Goal: Transaction & Acquisition: Obtain resource

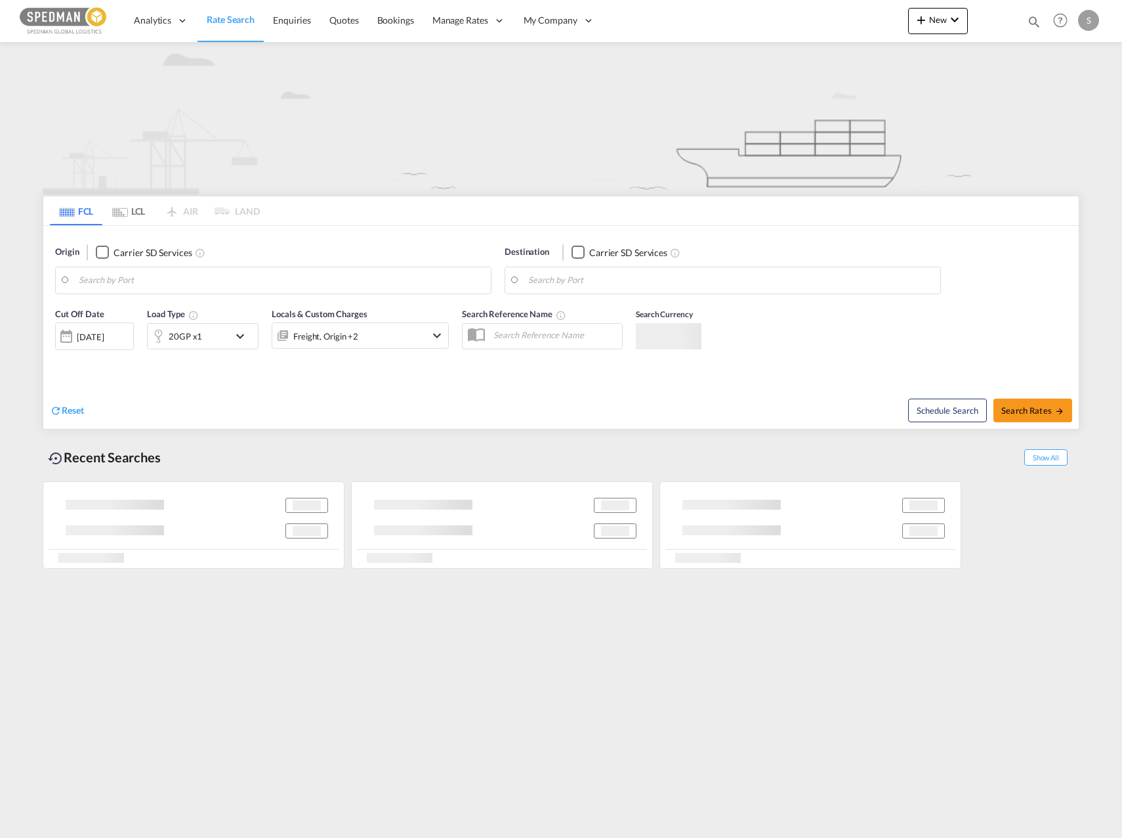
type input "[GEOGRAPHIC_DATA], NOOSL"
type input "Yantian Pt, CNYTN"
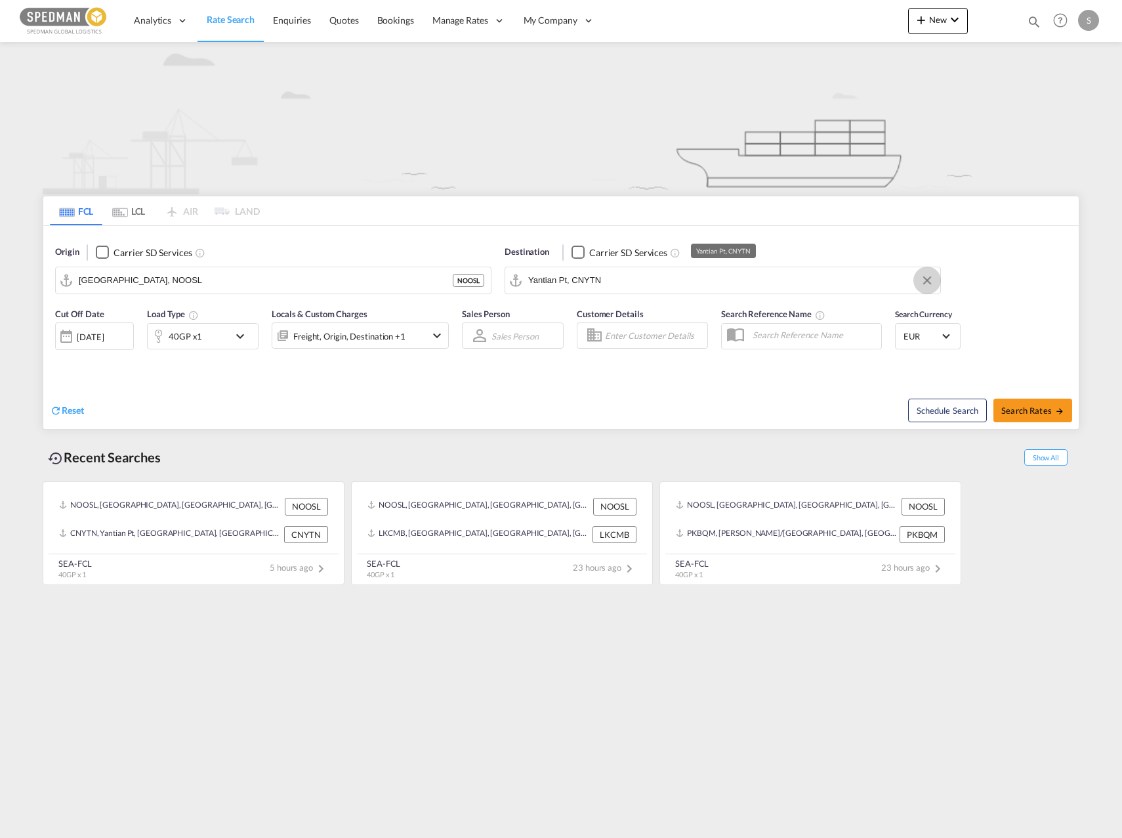
click at [920, 282] on button "Clear Input" at bounding box center [928, 280] width 20 height 20
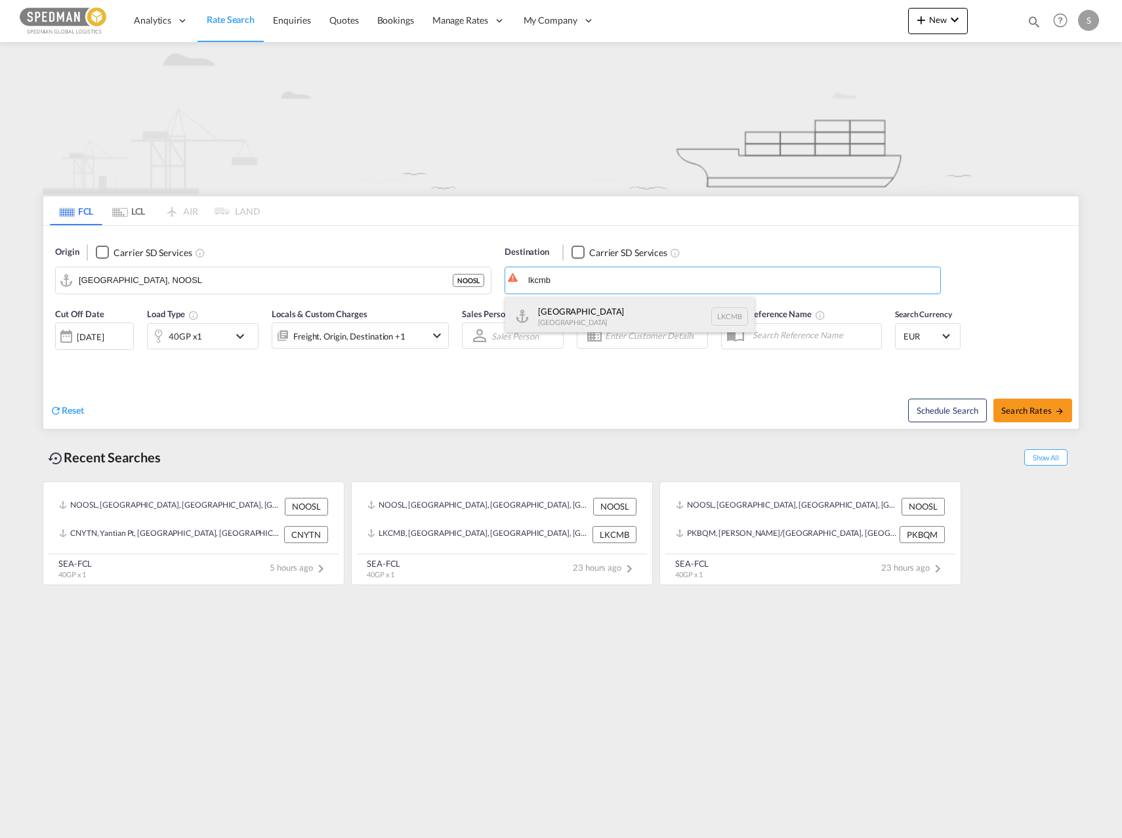
click at [599, 307] on div "Colombo [GEOGRAPHIC_DATA] LKCMB" at bounding box center [629, 316] width 249 height 39
type input "Colombo, LKCMB"
click at [224, 323] on div "40GP x1" at bounding box center [188, 336] width 81 height 26
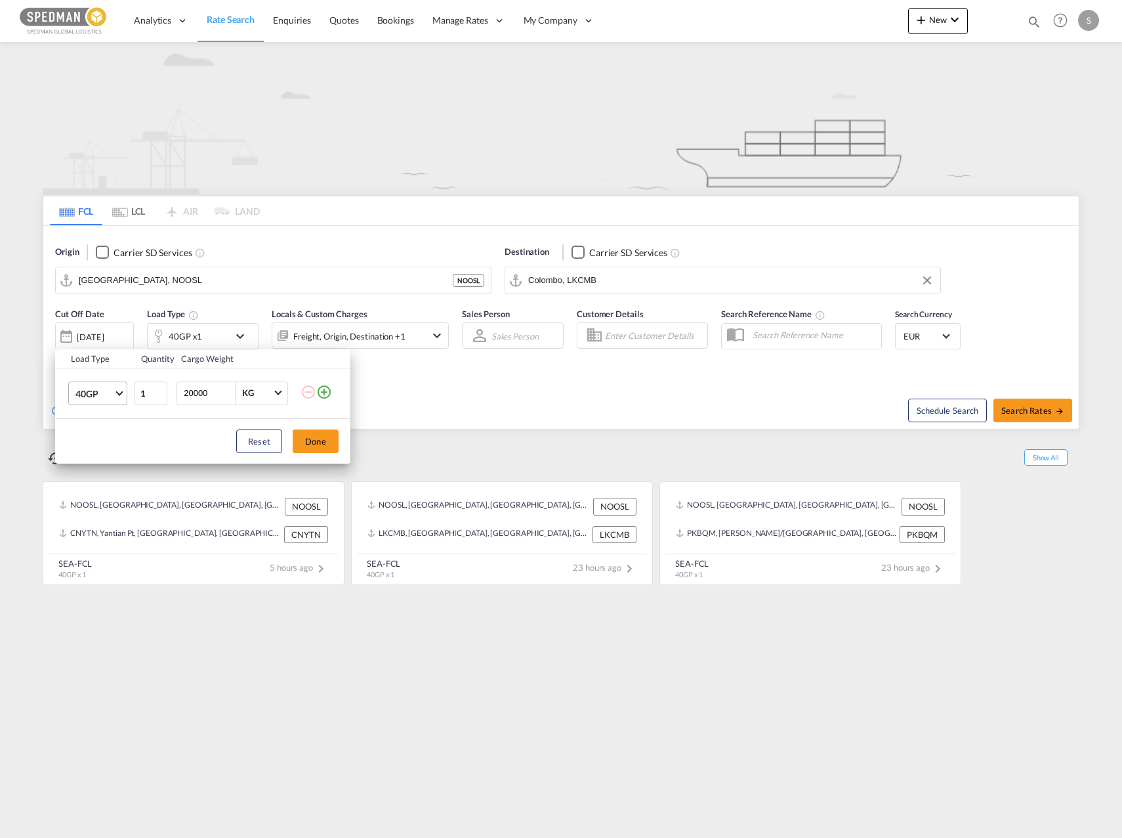
click at [81, 402] on md-select-value "40GP" at bounding box center [100, 393] width 53 height 22
click at [126, 364] on md-option "20GP" at bounding box center [109, 362] width 89 height 32
click at [395, 341] on div "Load Type Quantity Cargo Weight 20GP 1 20000 KG KG Load type addition is restri…" at bounding box center [561, 419] width 1122 height 838
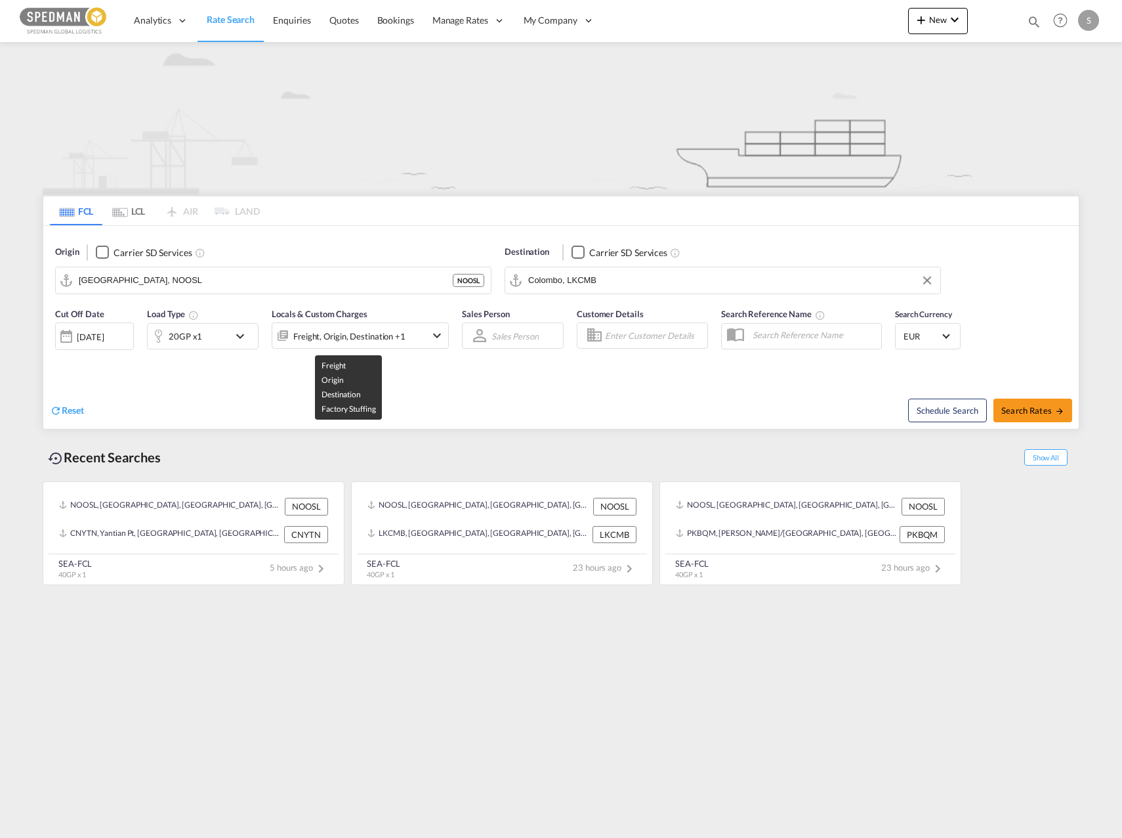
click at [395, 341] on div "Freight, Origin, Destination +1" at bounding box center [349, 336] width 112 height 18
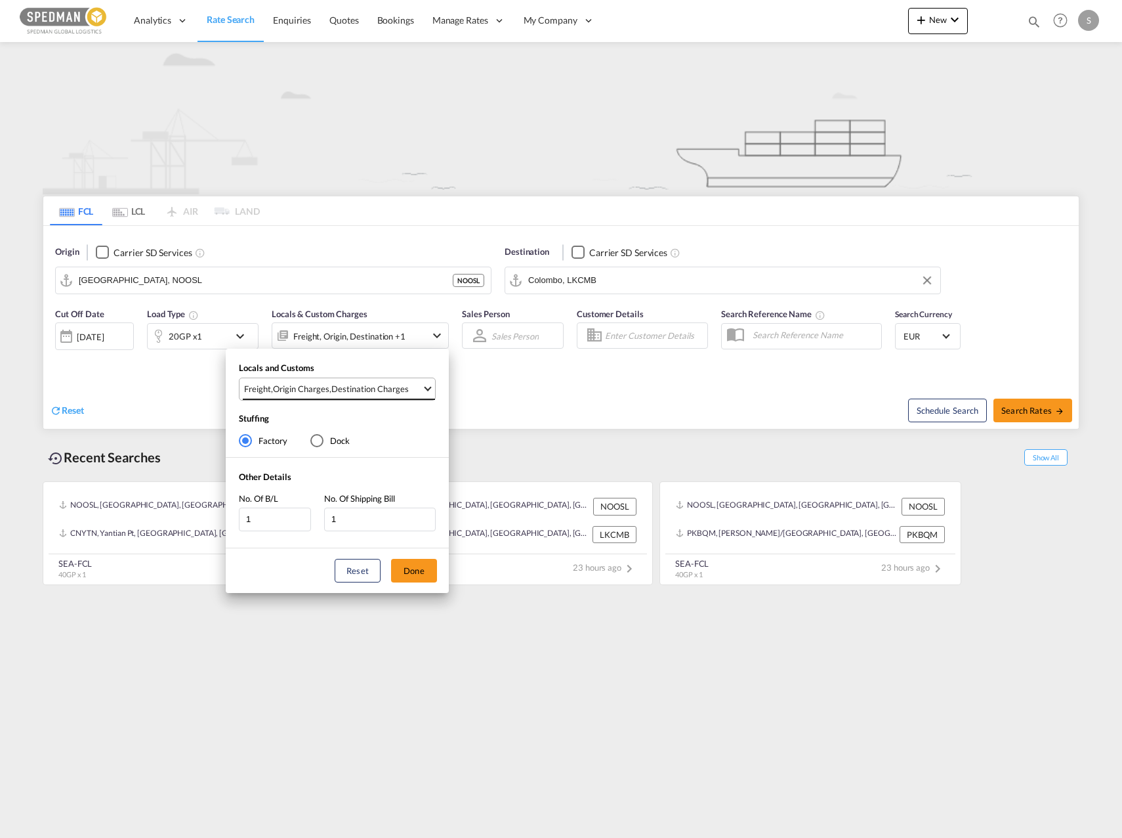
click at [331, 396] on md-select-value "Freight , Origin Charges , Destination Charges" at bounding box center [339, 389] width 192 height 22
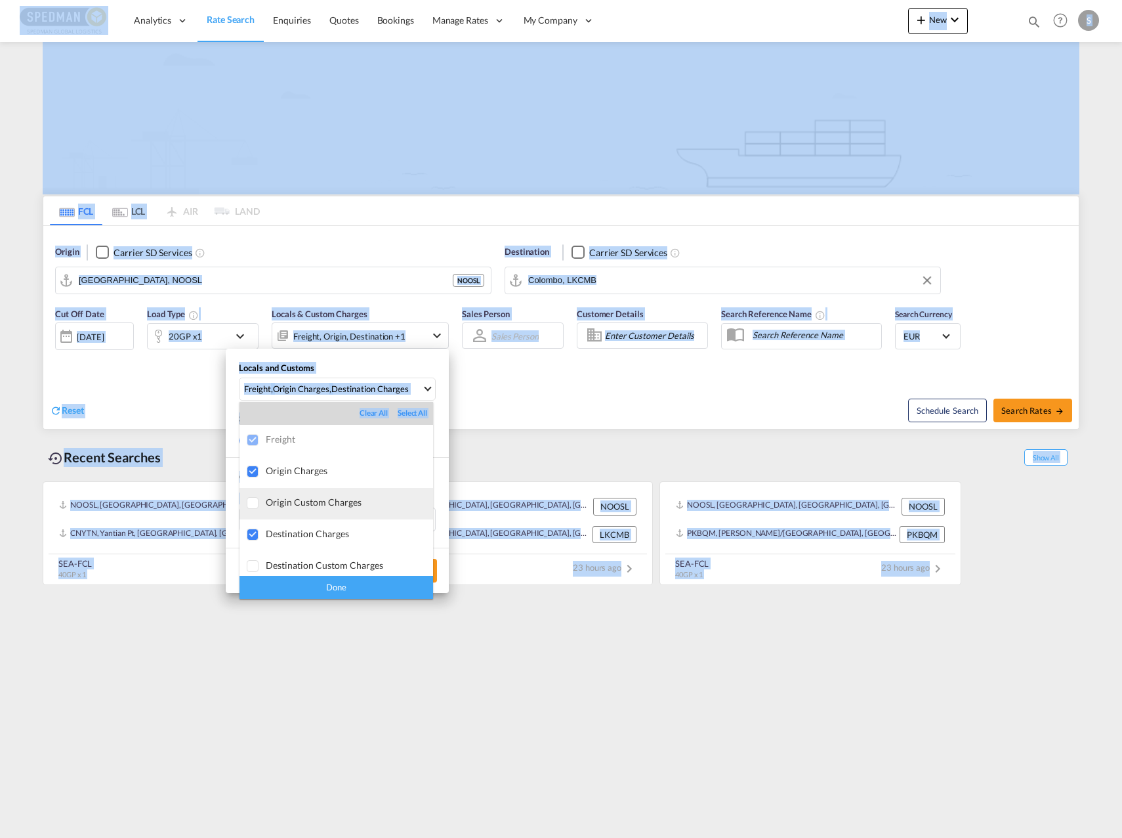
drag, startPoint x: 331, startPoint y: 396, endPoint x: 313, endPoint y: 511, distance: 116.3
click at [313, 511] on body "Analytics Dashboard Rate Search Enquiries Quotes Bookings" at bounding box center [561, 419] width 1122 height 838
drag, startPoint x: 313, startPoint y: 511, endPoint x: 293, endPoint y: 539, distance: 33.9
click at [293, 539] on div "Destination Charges" at bounding box center [349, 533] width 167 height 11
click at [303, 499] on div "Origin Custom Charges" at bounding box center [349, 501] width 167 height 11
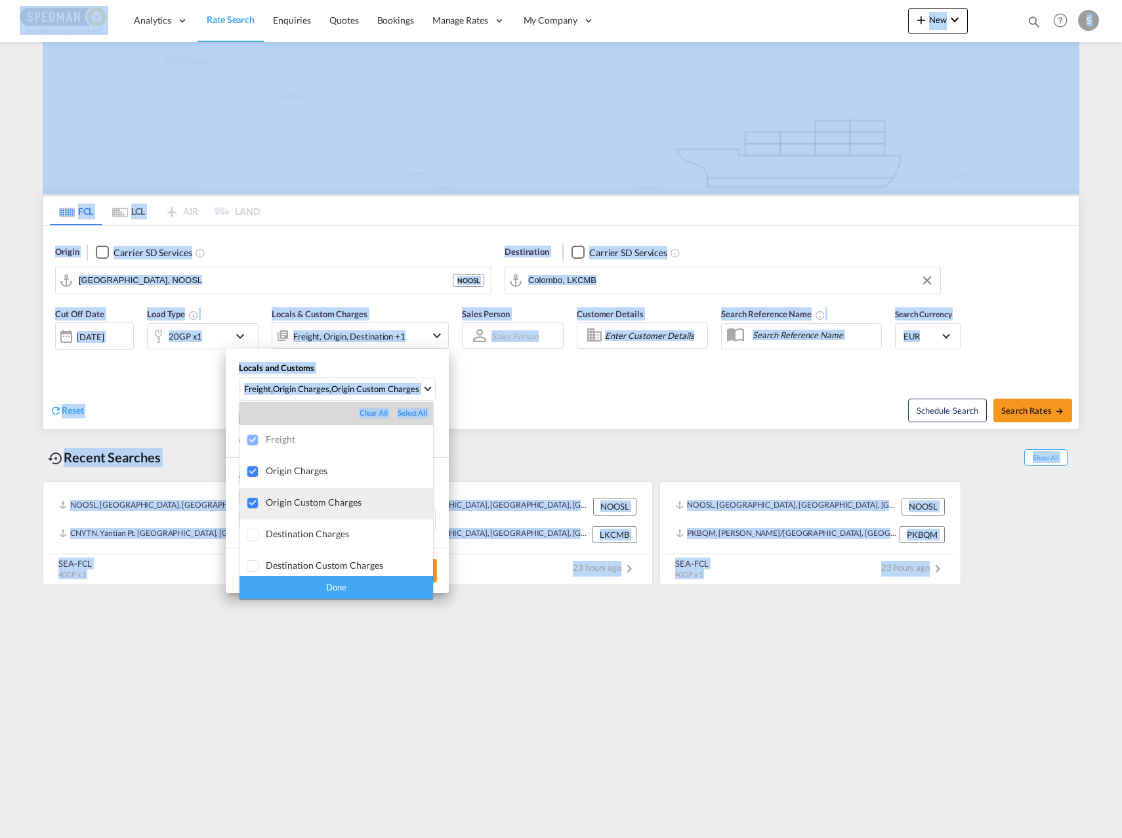
click at [309, 503] on div "Origin Custom Charges" at bounding box center [349, 501] width 167 height 11
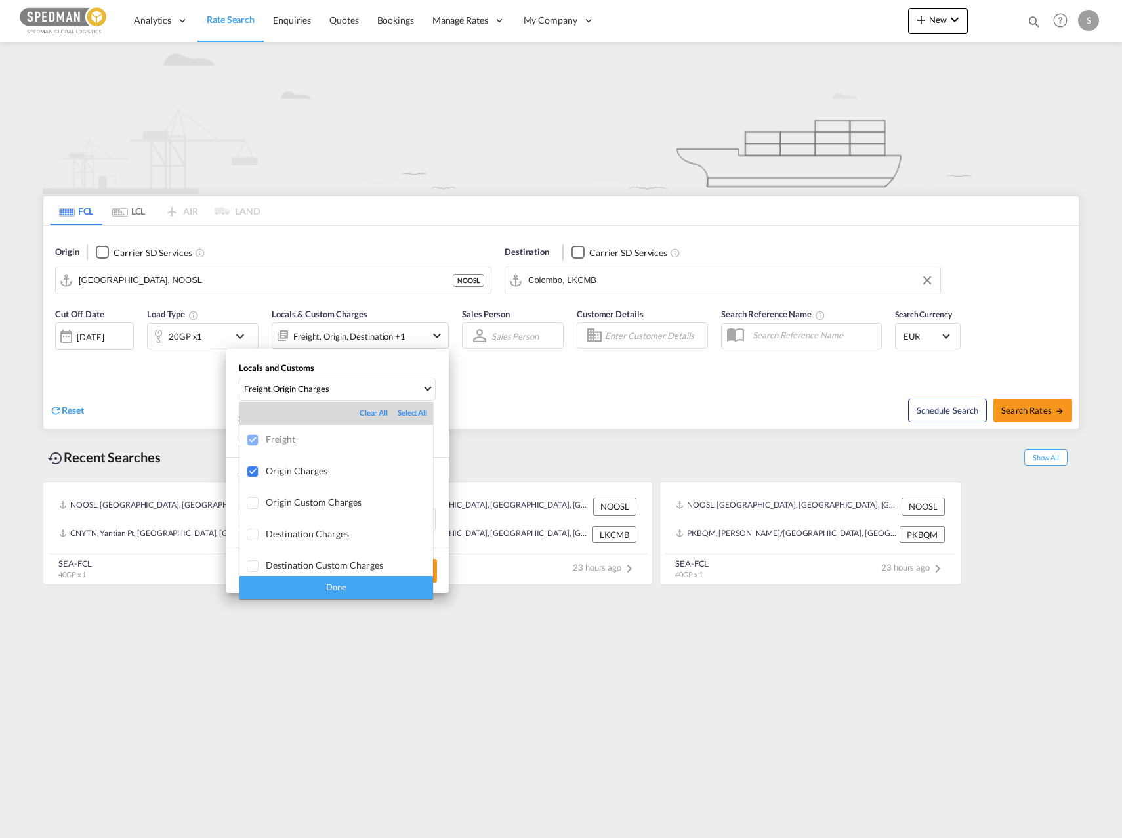
click at [339, 585] on div "Done" at bounding box center [337, 587] width 194 height 23
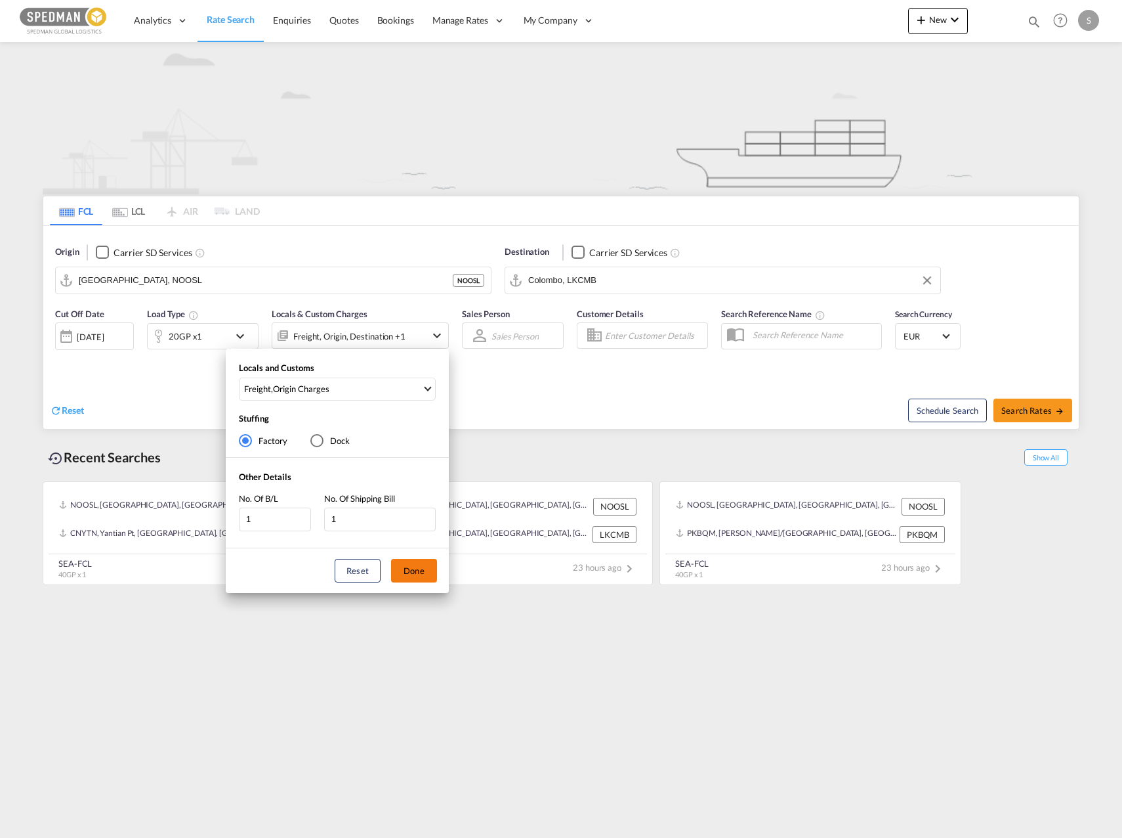
click at [427, 569] on button "Done" at bounding box center [414, 571] width 46 height 24
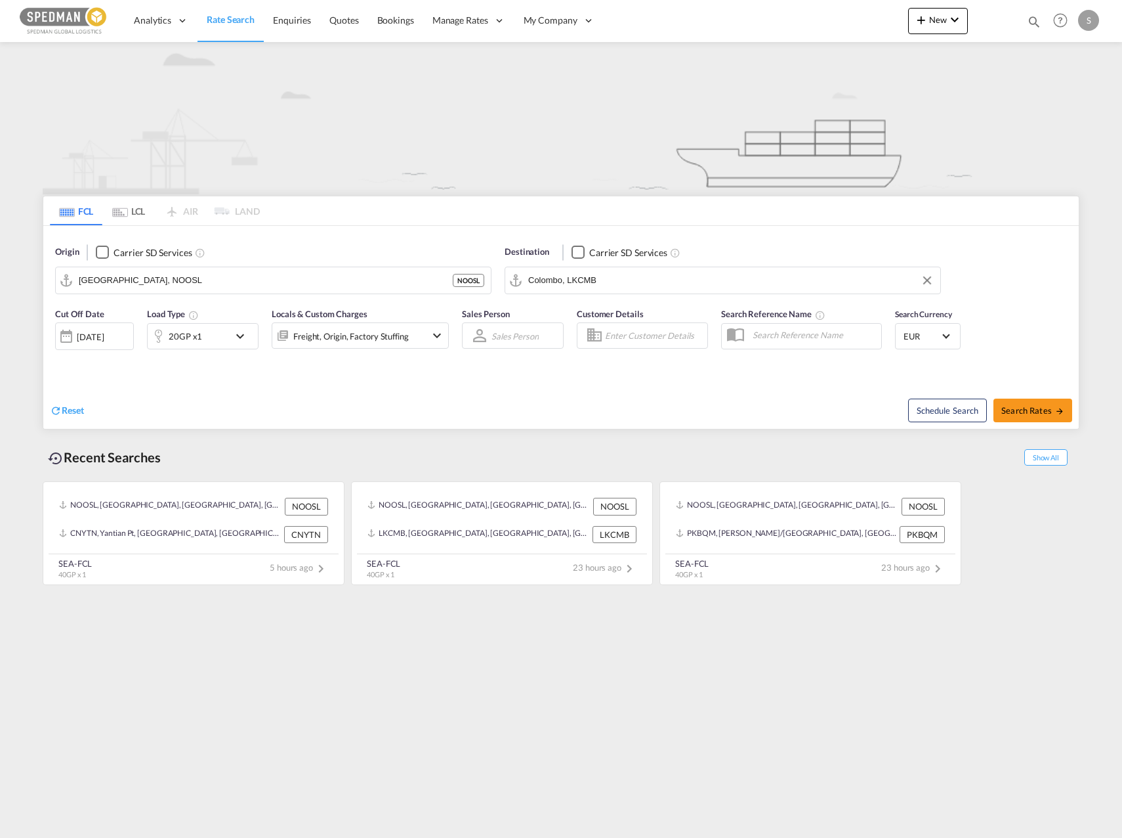
click at [1036, 391] on div "Schedule Search Search Rates" at bounding box center [821, 403] width 515 height 51
click at [1040, 404] on button "Search Rates" at bounding box center [1033, 410] width 79 height 24
type input "NOOSL to LKCMB / [DATE]"
